Goal: Transaction & Acquisition: Book appointment/travel/reservation

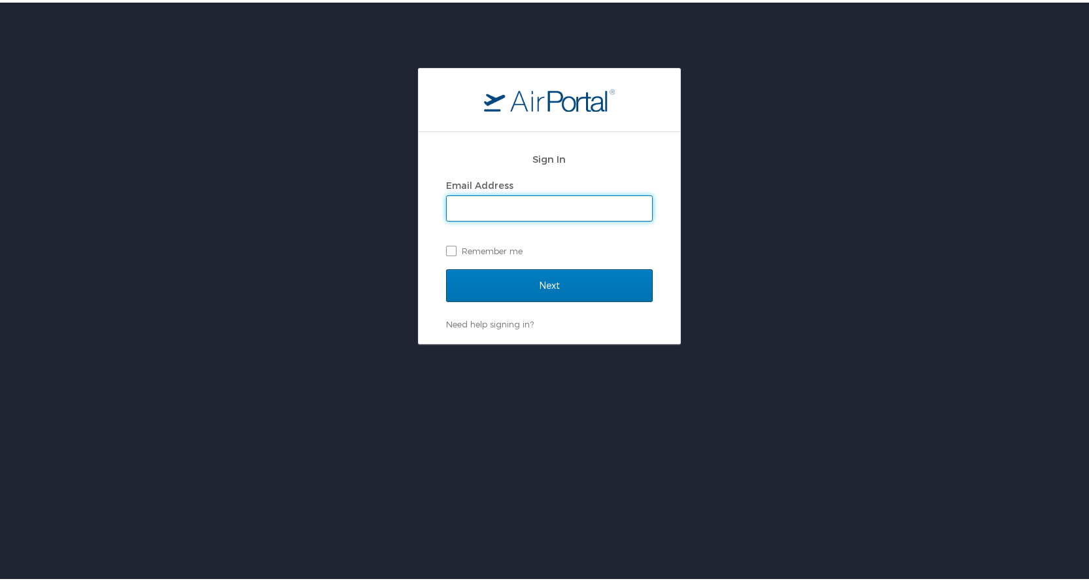
type input "[EMAIL_ADDRESS][DOMAIN_NAME]"
click at [447, 248] on label "Remember me" at bounding box center [549, 249] width 207 height 20
click at [447, 248] on input "Remember me" at bounding box center [450, 247] width 9 height 9
checkbox input "true"
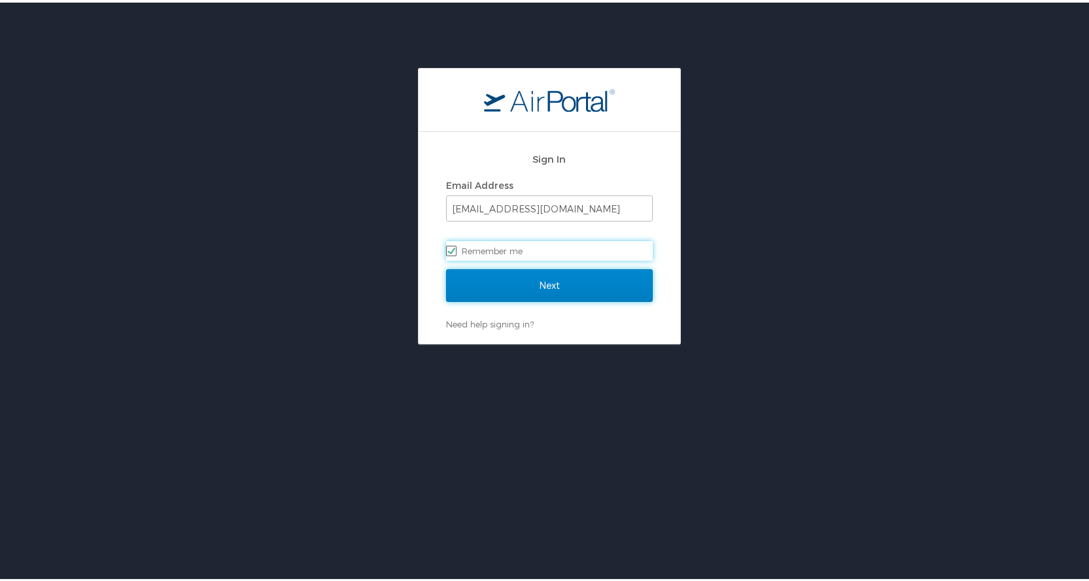
click at [510, 288] on input "Next" at bounding box center [549, 283] width 207 height 33
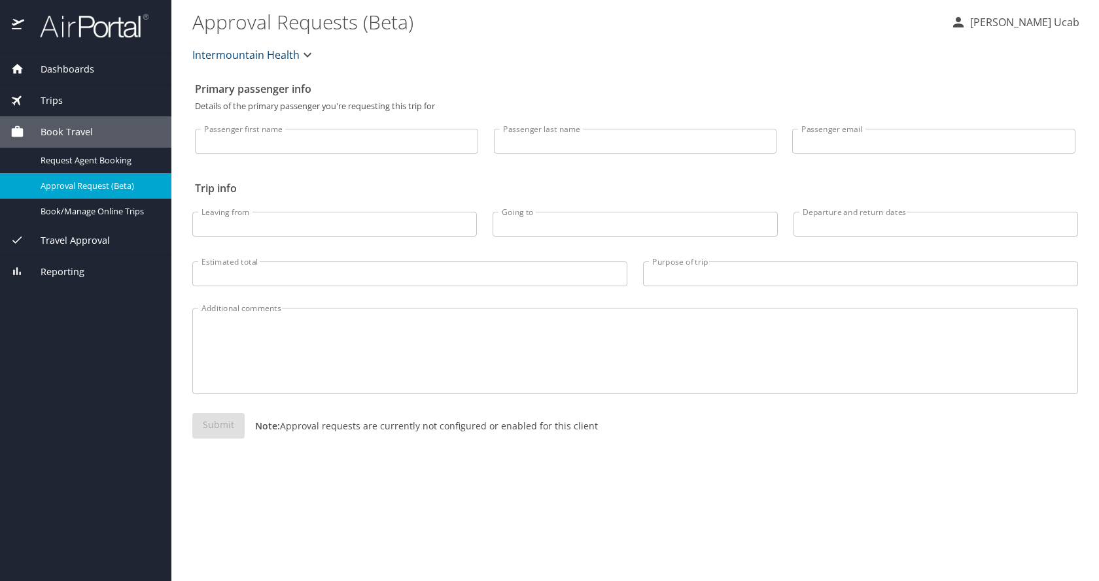
click at [76, 138] on span "Book Travel" at bounding box center [58, 132] width 69 height 14
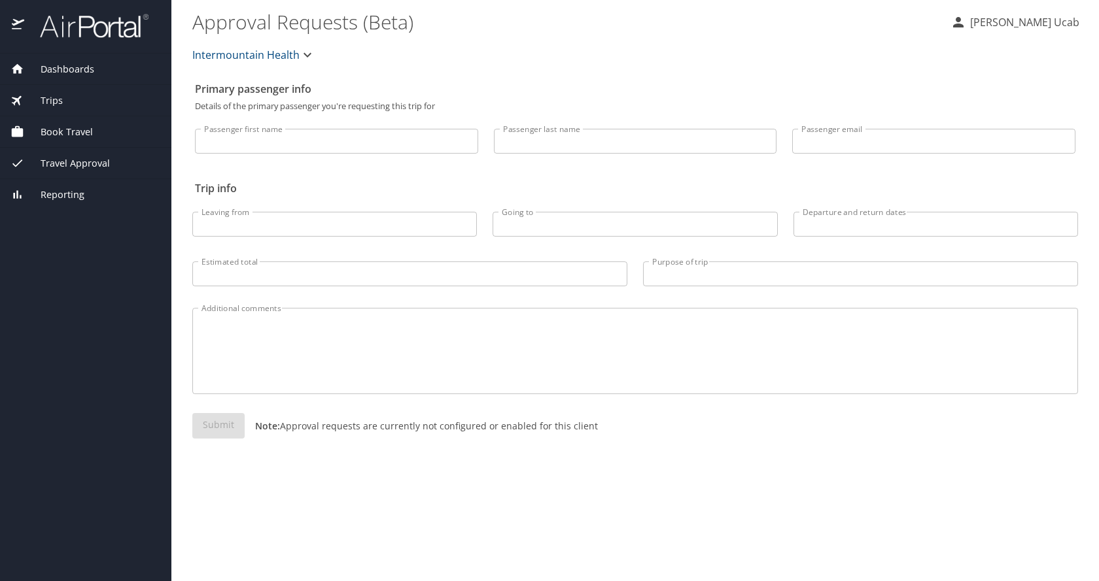
click at [76, 138] on span "Book Travel" at bounding box center [58, 132] width 69 height 14
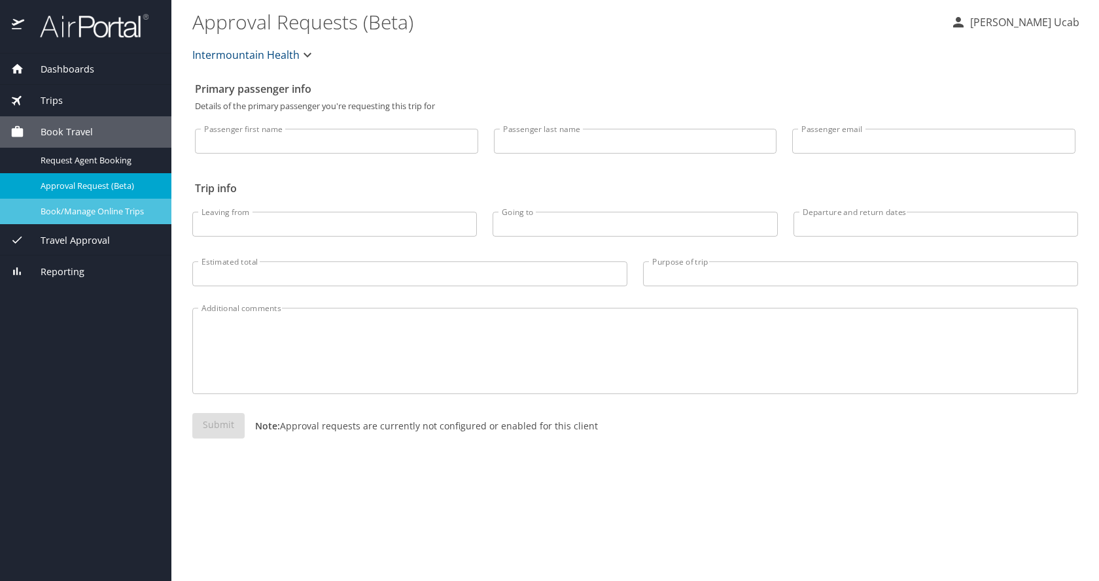
click at [75, 209] on span "Book/Manage Online Trips" at bounding box center [98, 211] width 115 height 12
